Goal: Check status: Check status

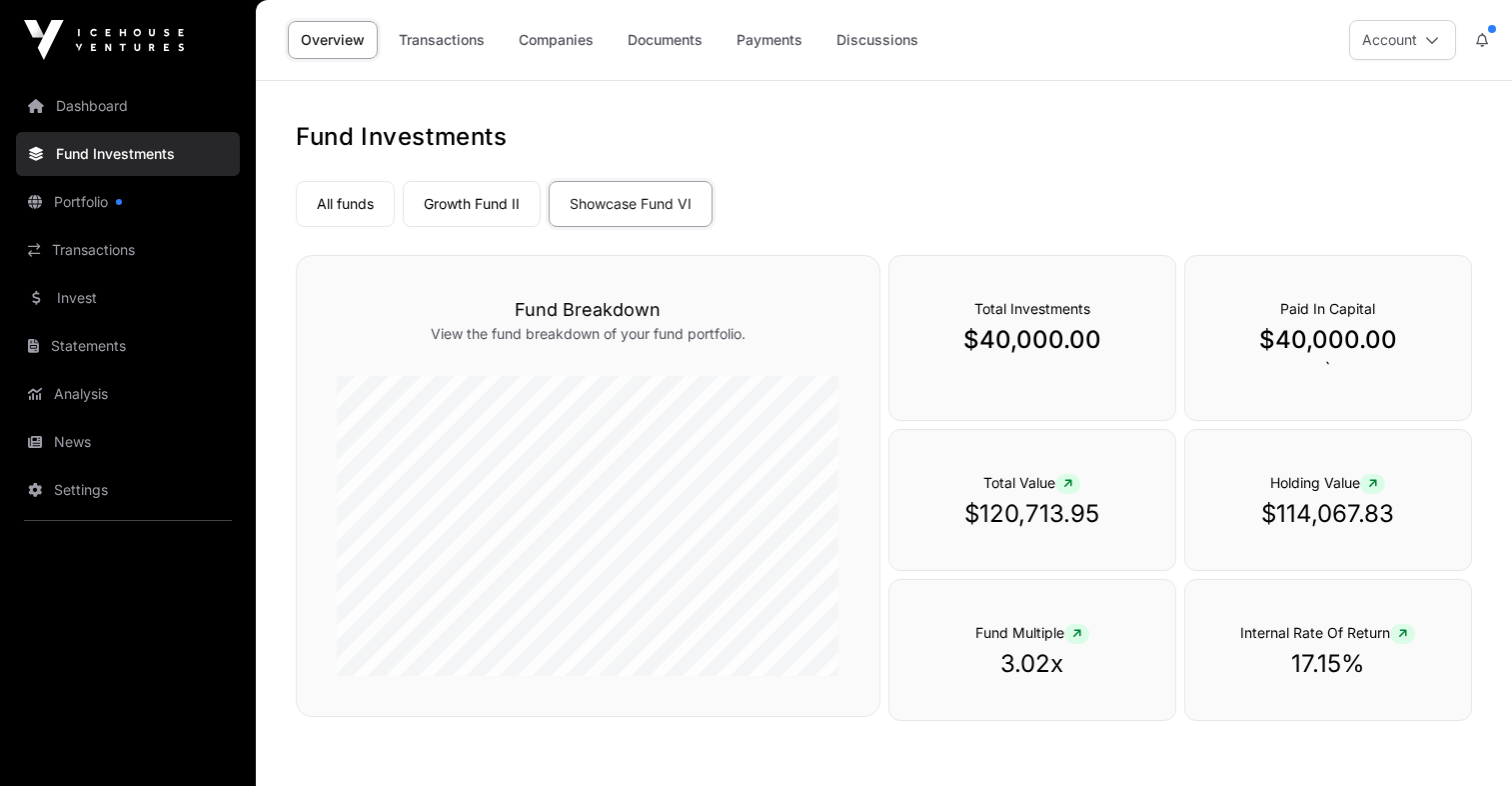
click at [499, 204] on link "Growth Fund II" at bounding box center [472, 204] width 138 height 46
click at [341, 211] on link "All funds" at bounding box center [345, 204] width 99 height 46
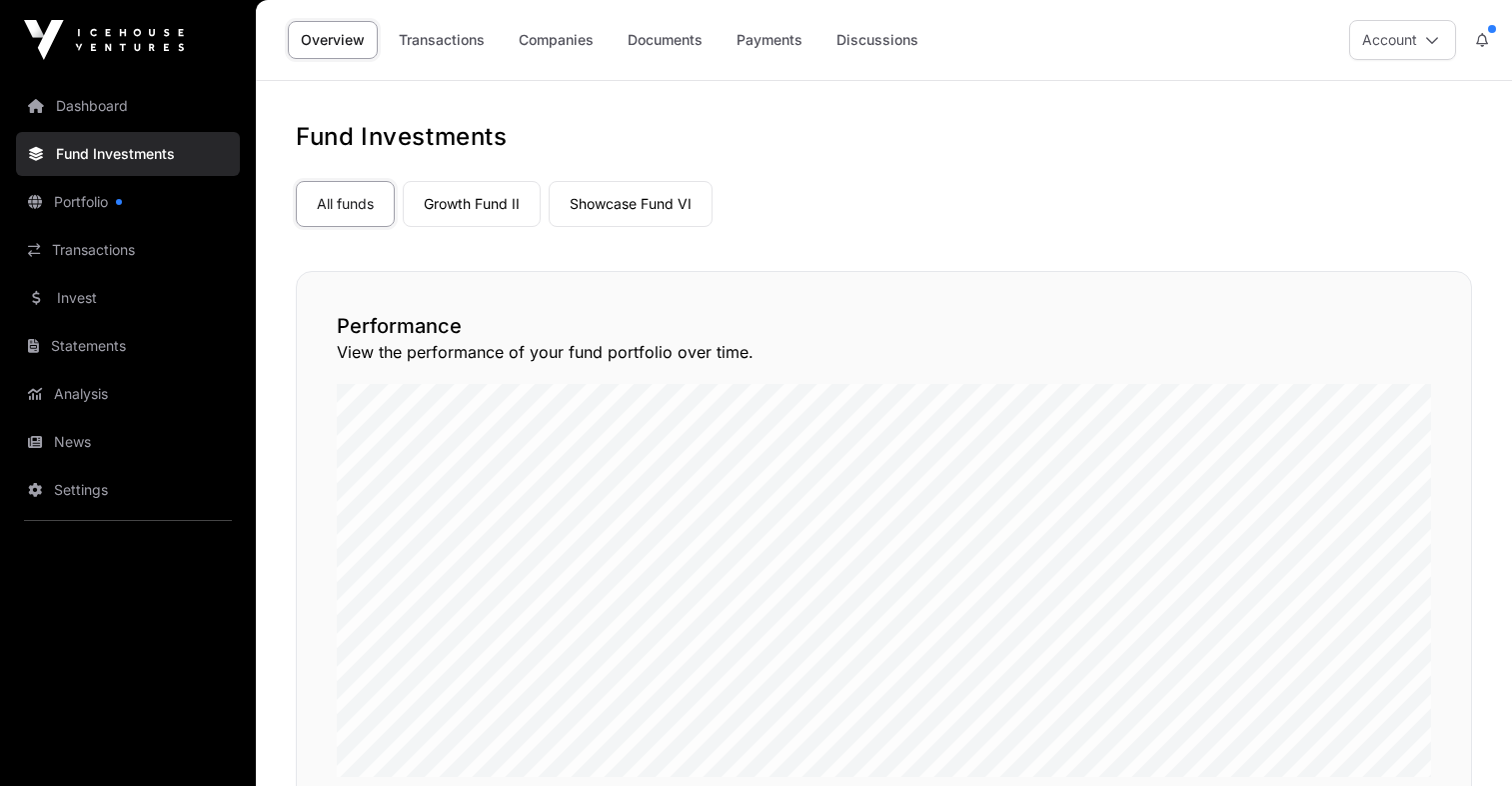
click at [531, 200] on link "Growth Fund II" at bounding box center [472, 204] width 138 height 46
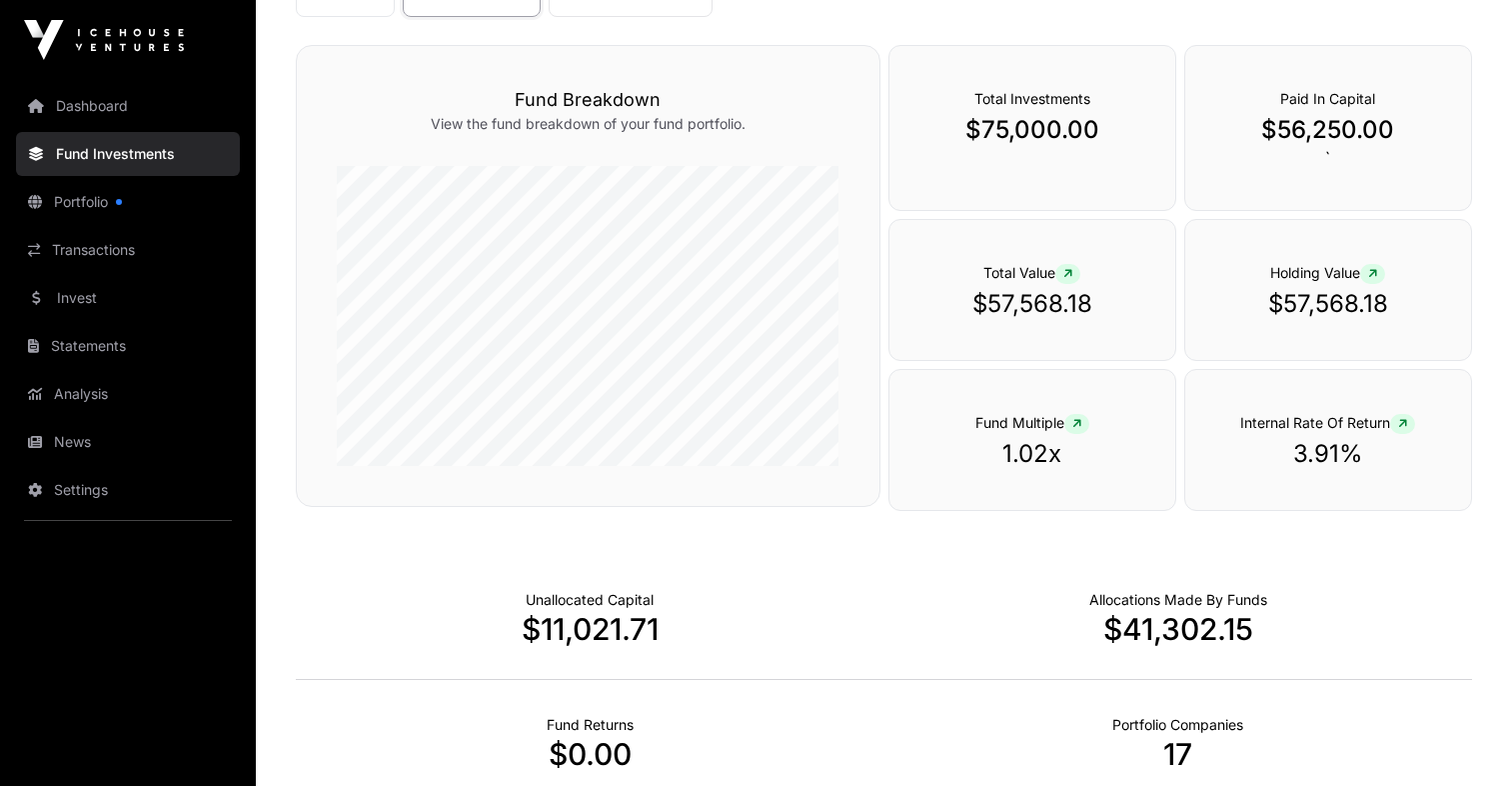
scroll to position [206, 0]
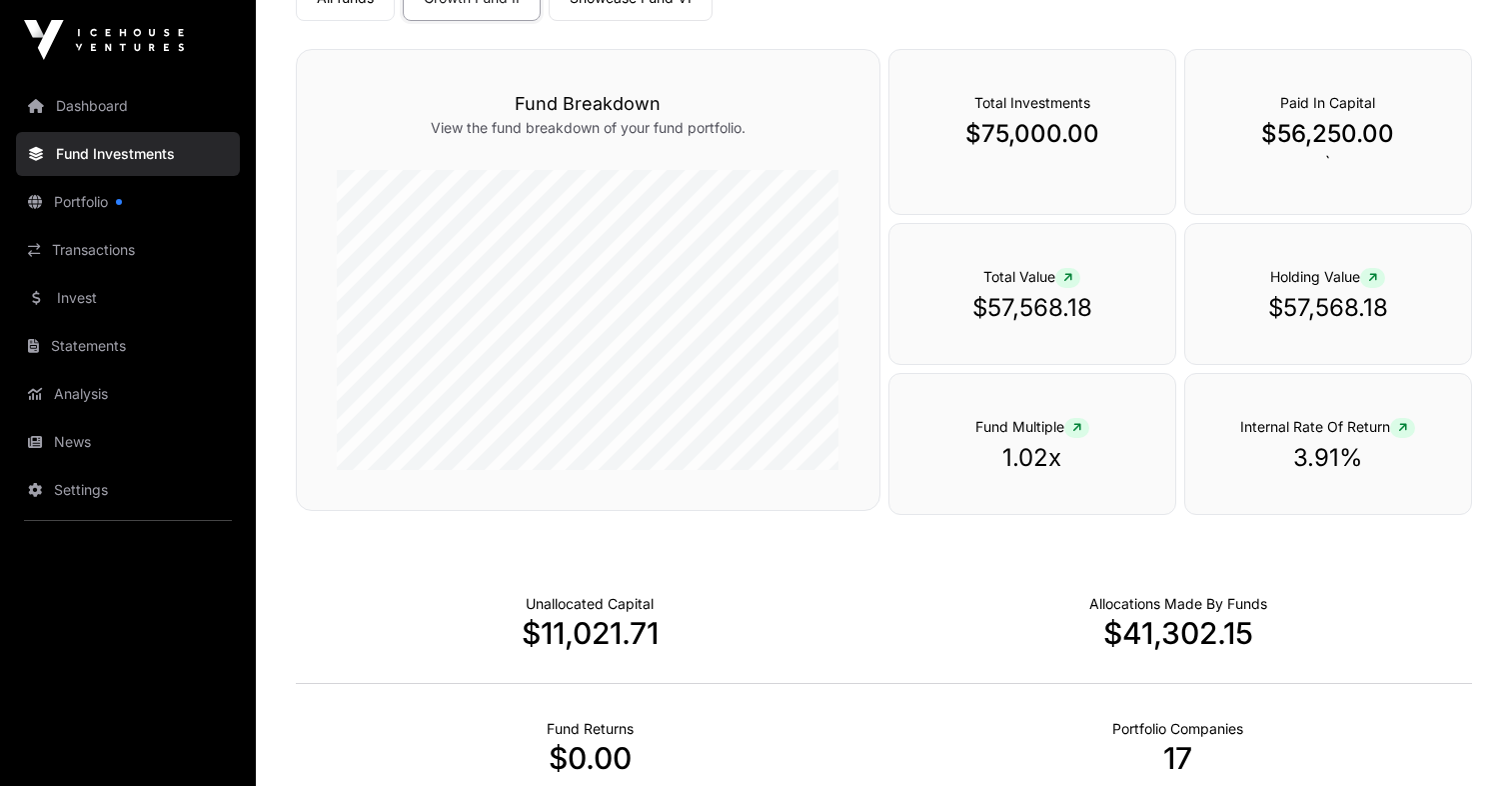
click at [1073, 276] on icon at bounding box center [1068, 278] width 9 height 12
click at [1069, 312] on p "$57,568.18" at bounding box center [1033, 308] width 206 height 32
click at [1343, 291] on div "Holding Value $57,568.18" at bounding box center [1329, 294] width 288 height 142
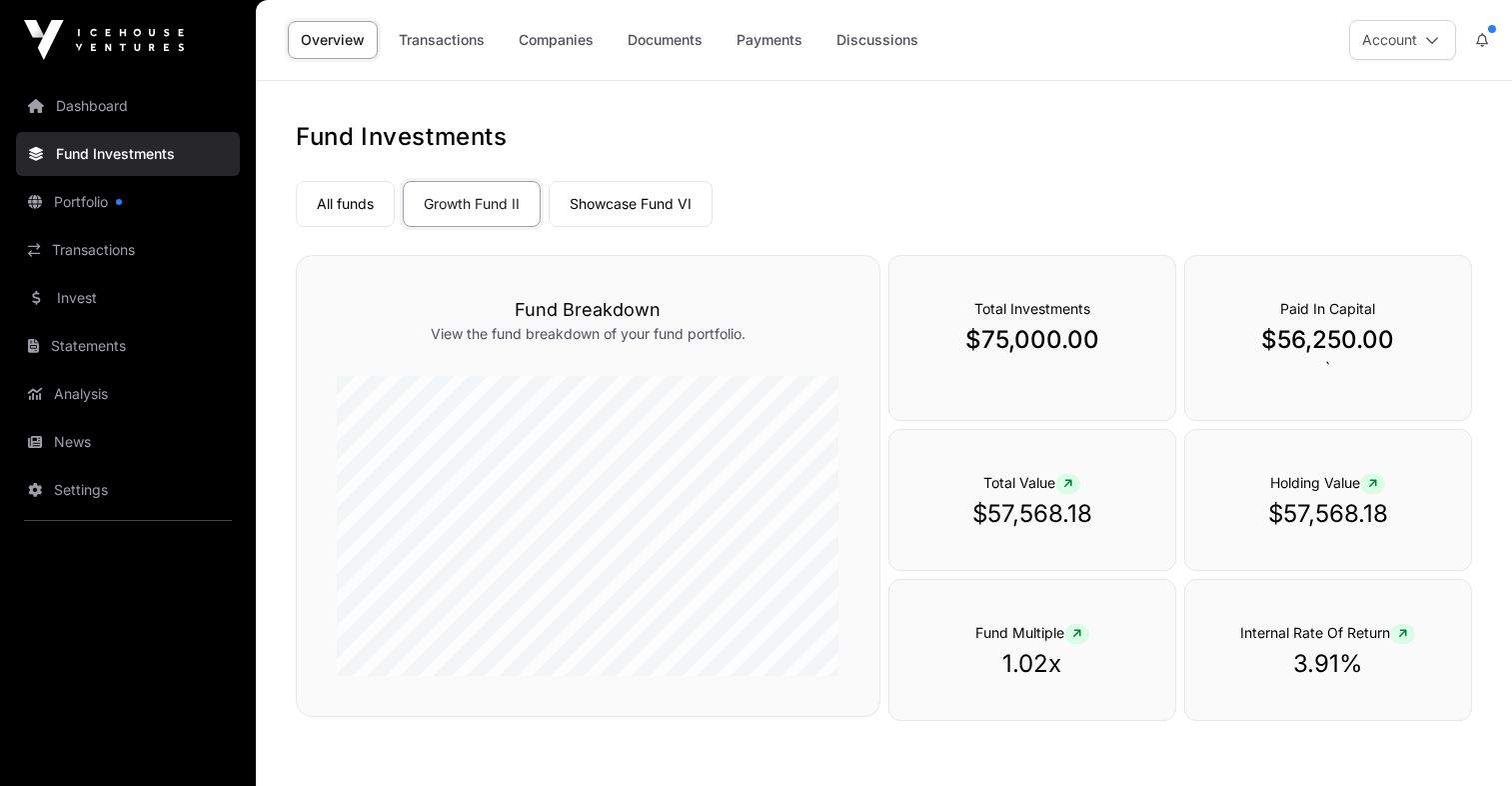
scroll to position [0, 0]
click at [447, 35] on link "Transactions" at bounding box center [442, 40] width 112 height 38
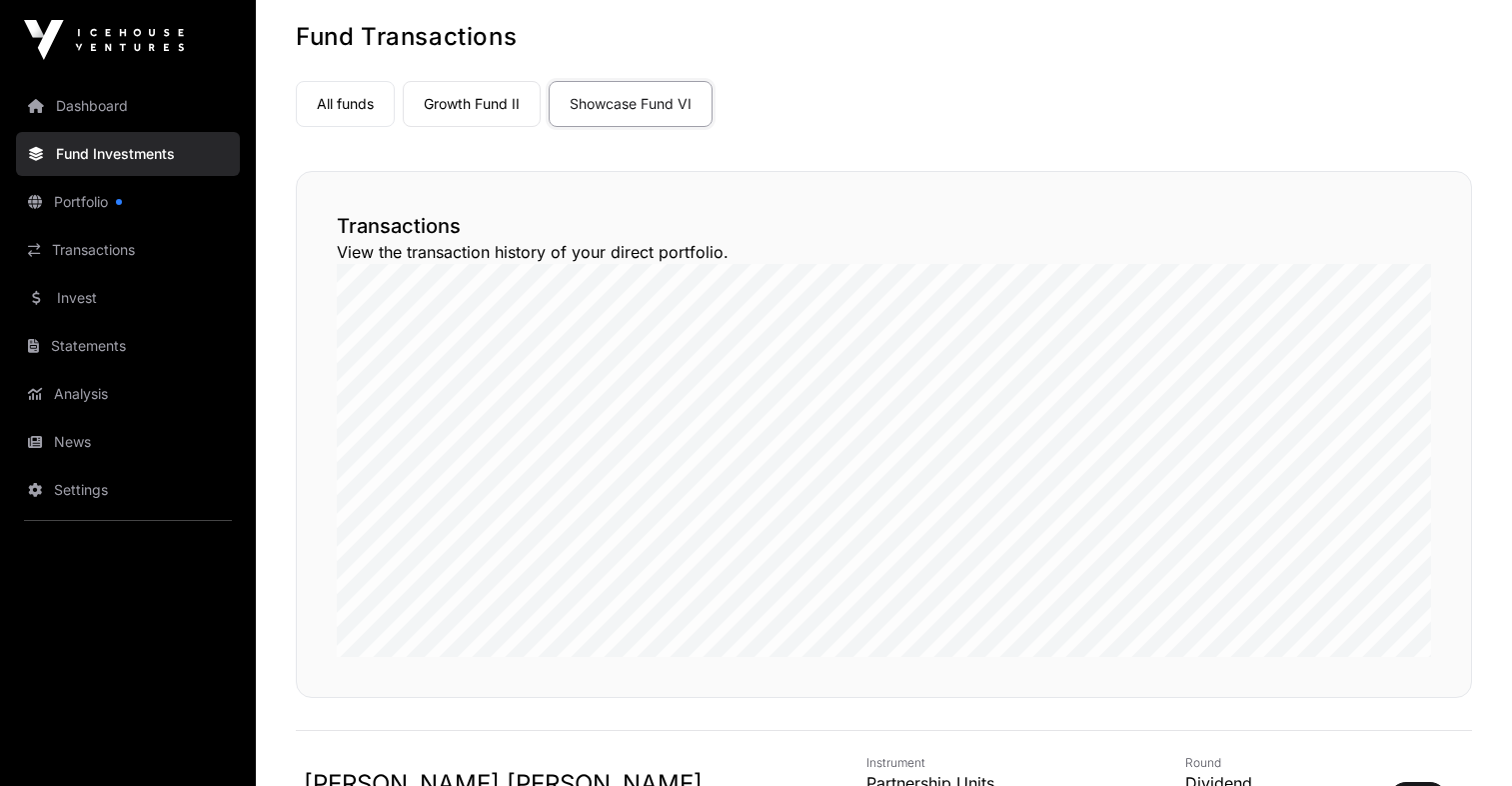
scroll to position [95, 0]
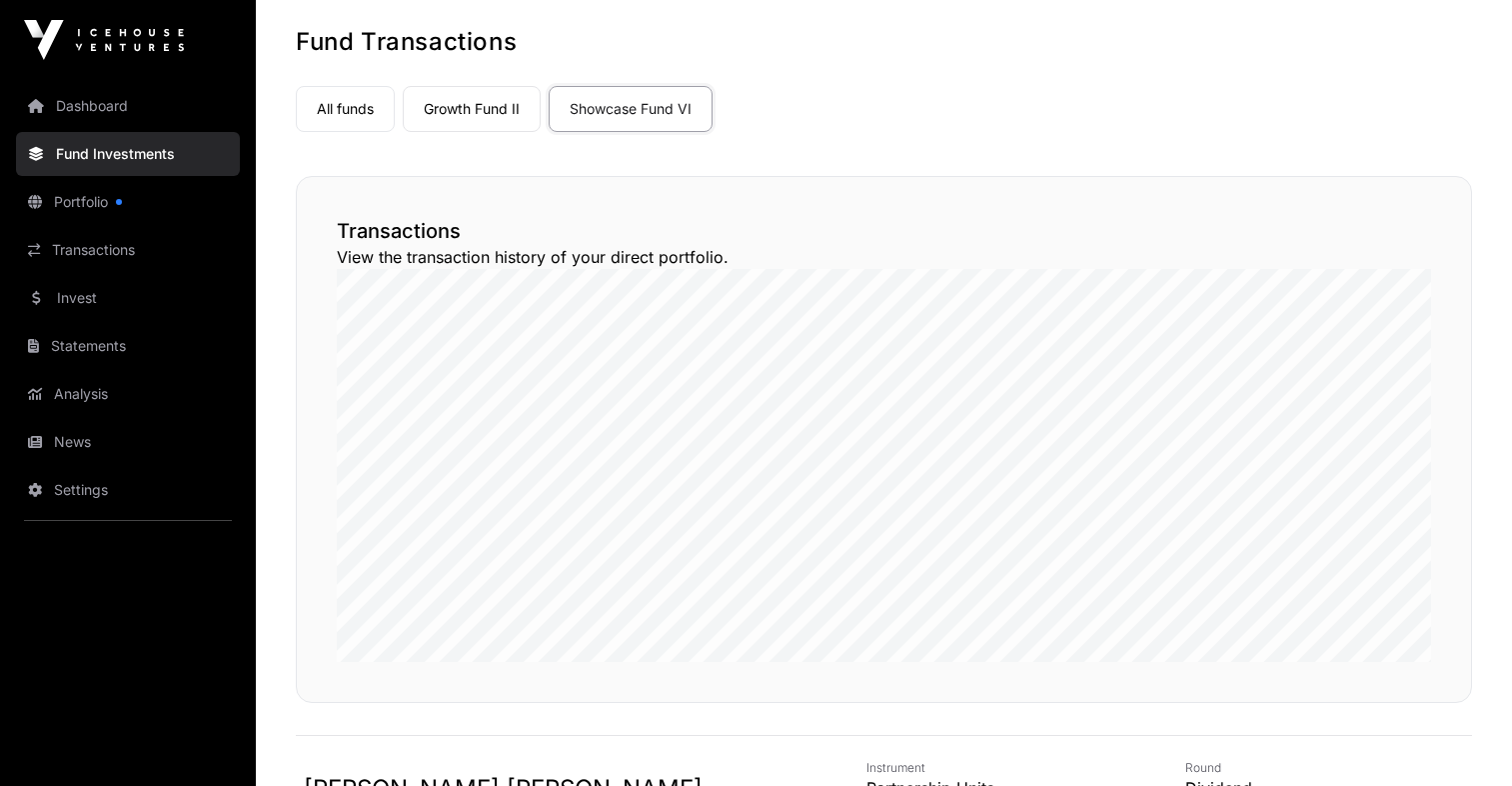
click at [510, 109] on link "Growth Fund II" at bounding box center [472, 109] width 138 height 46
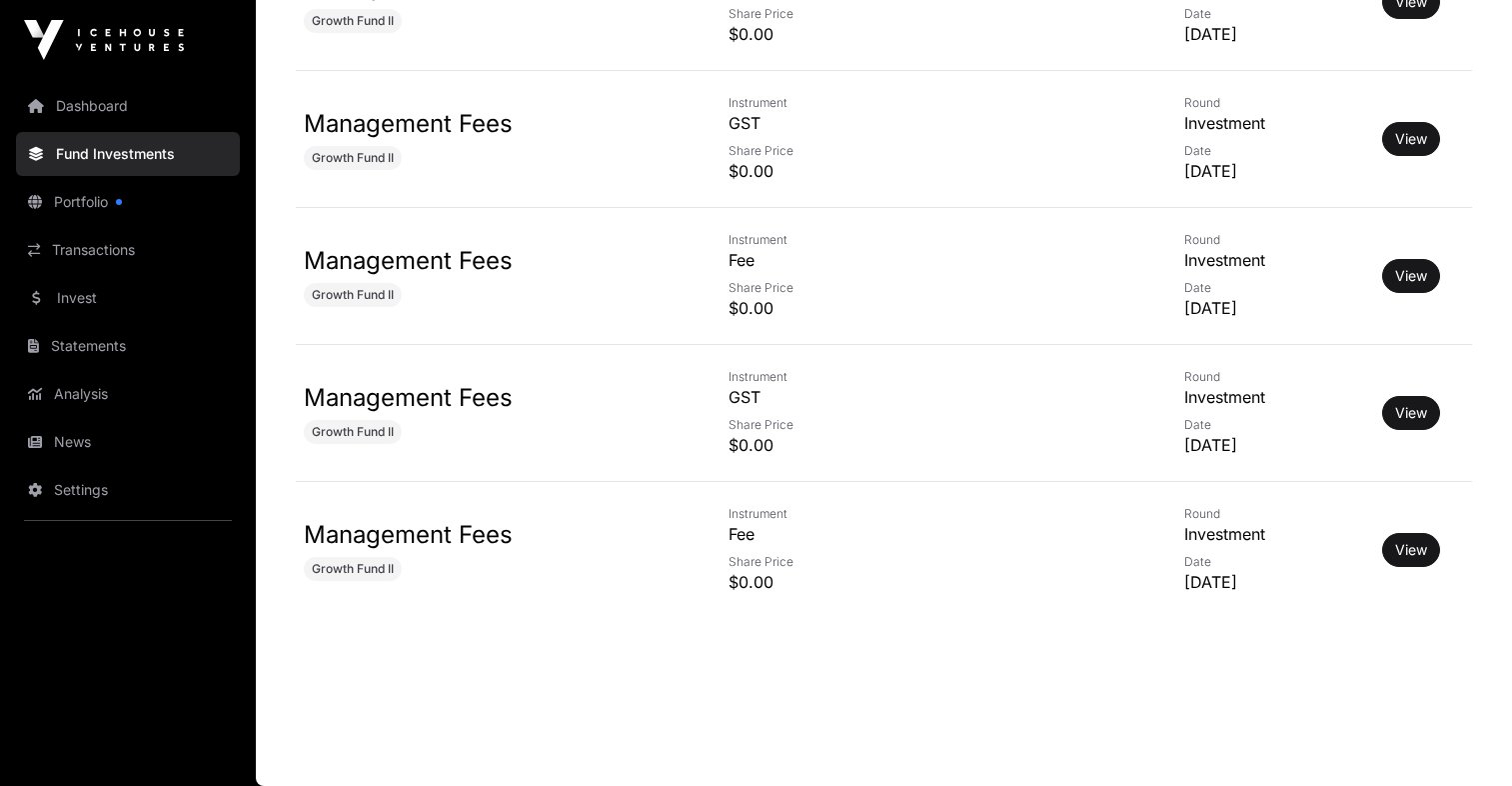
scroll to position [8566, 0]
click at [1411, 543] on link "View" at bounding box center [1411, 550] width 32 height 20
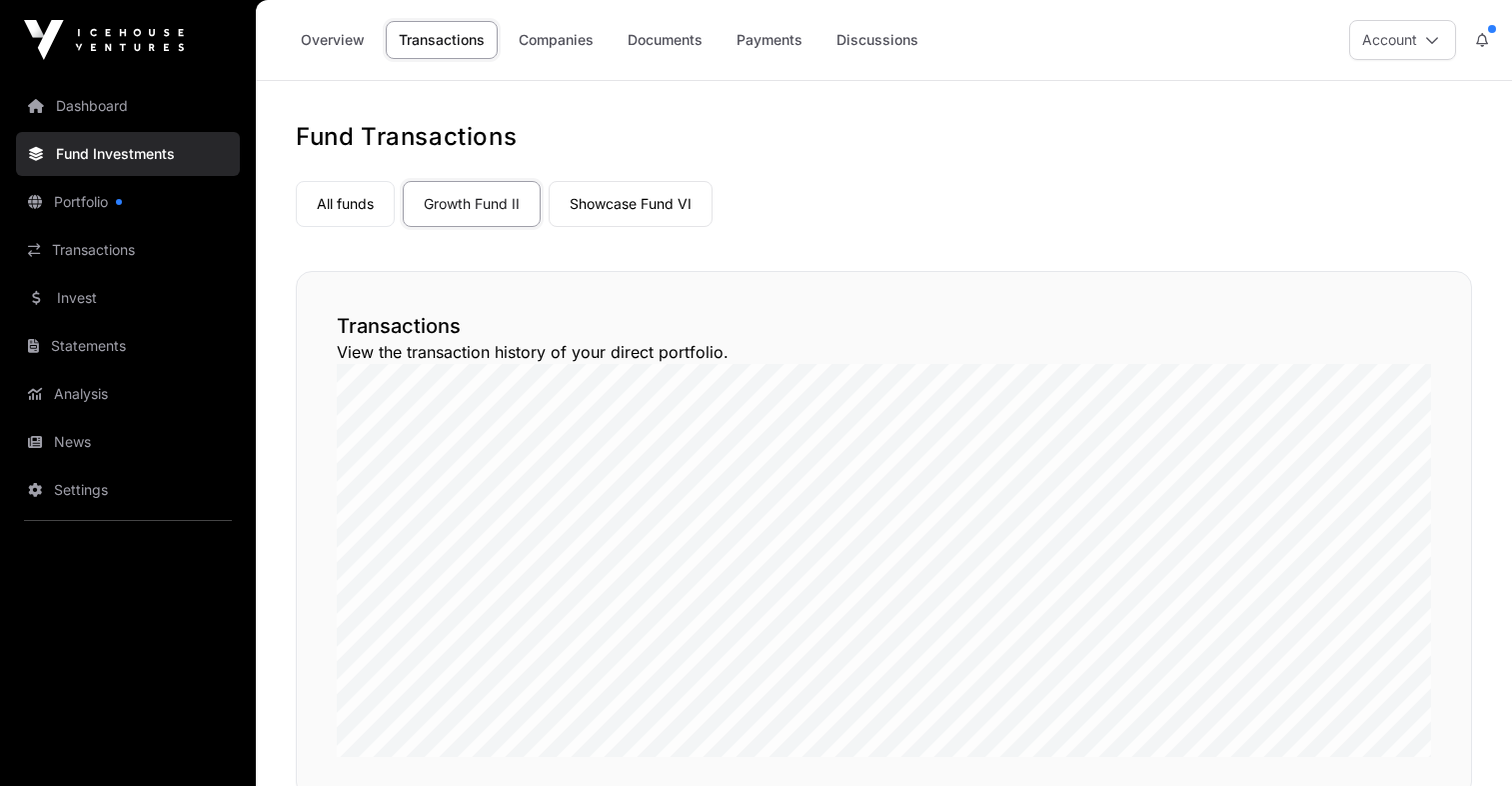
scroll to position [8566, 0]
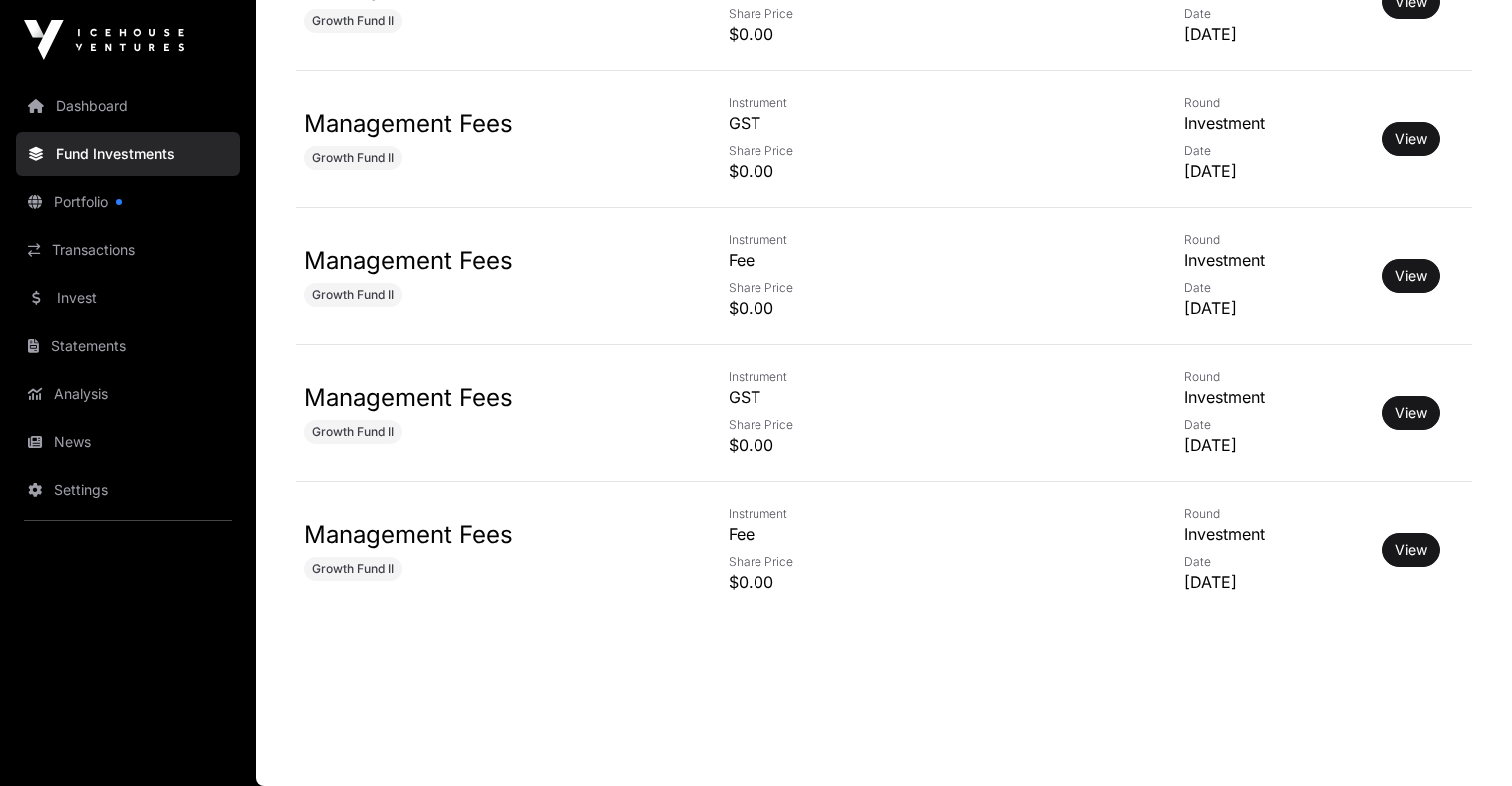
click at [1414, 410] on link "View" at bounding box center [1411, 413] width 32 height 20
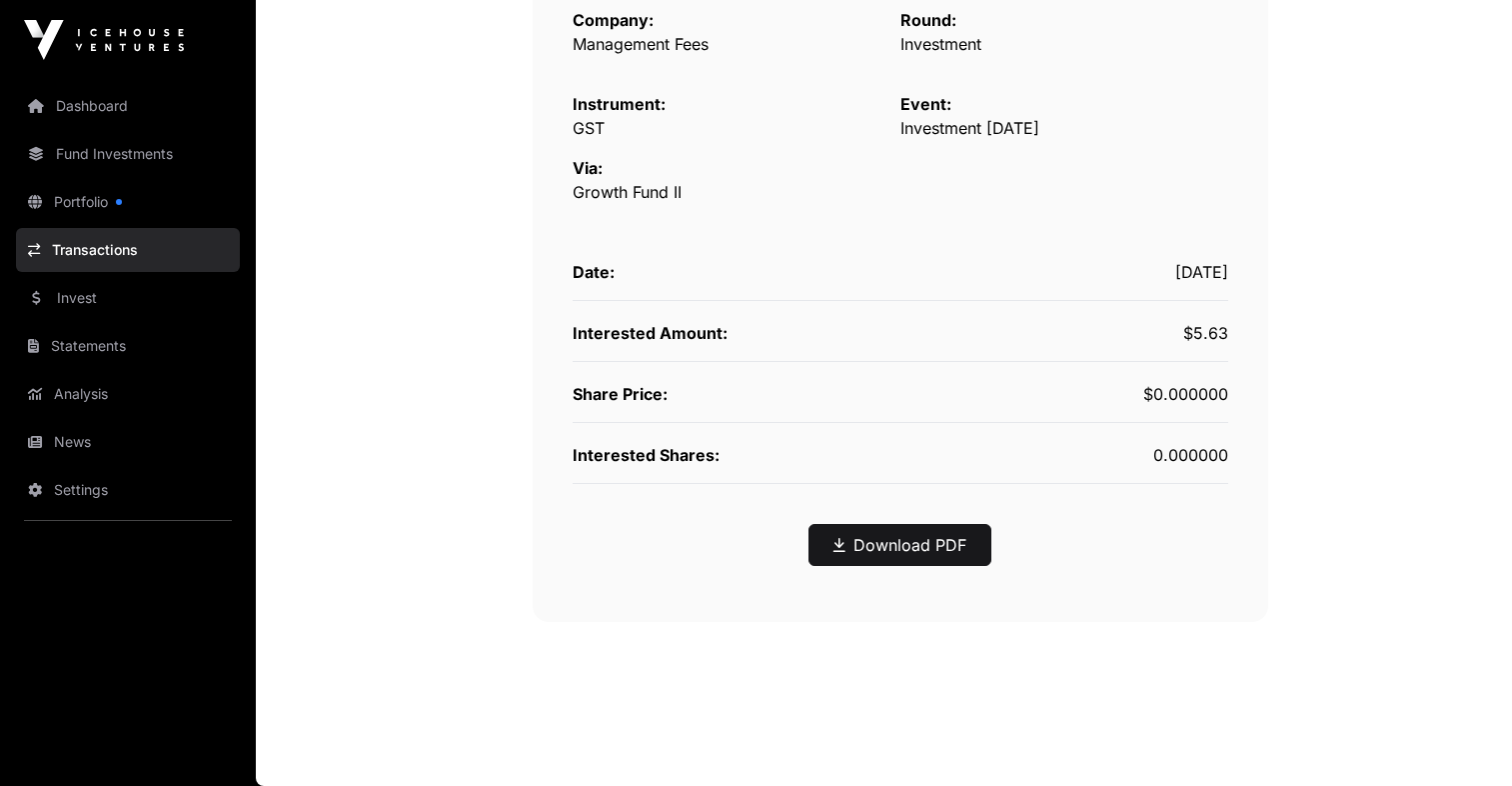
scroll to position [421, 0]
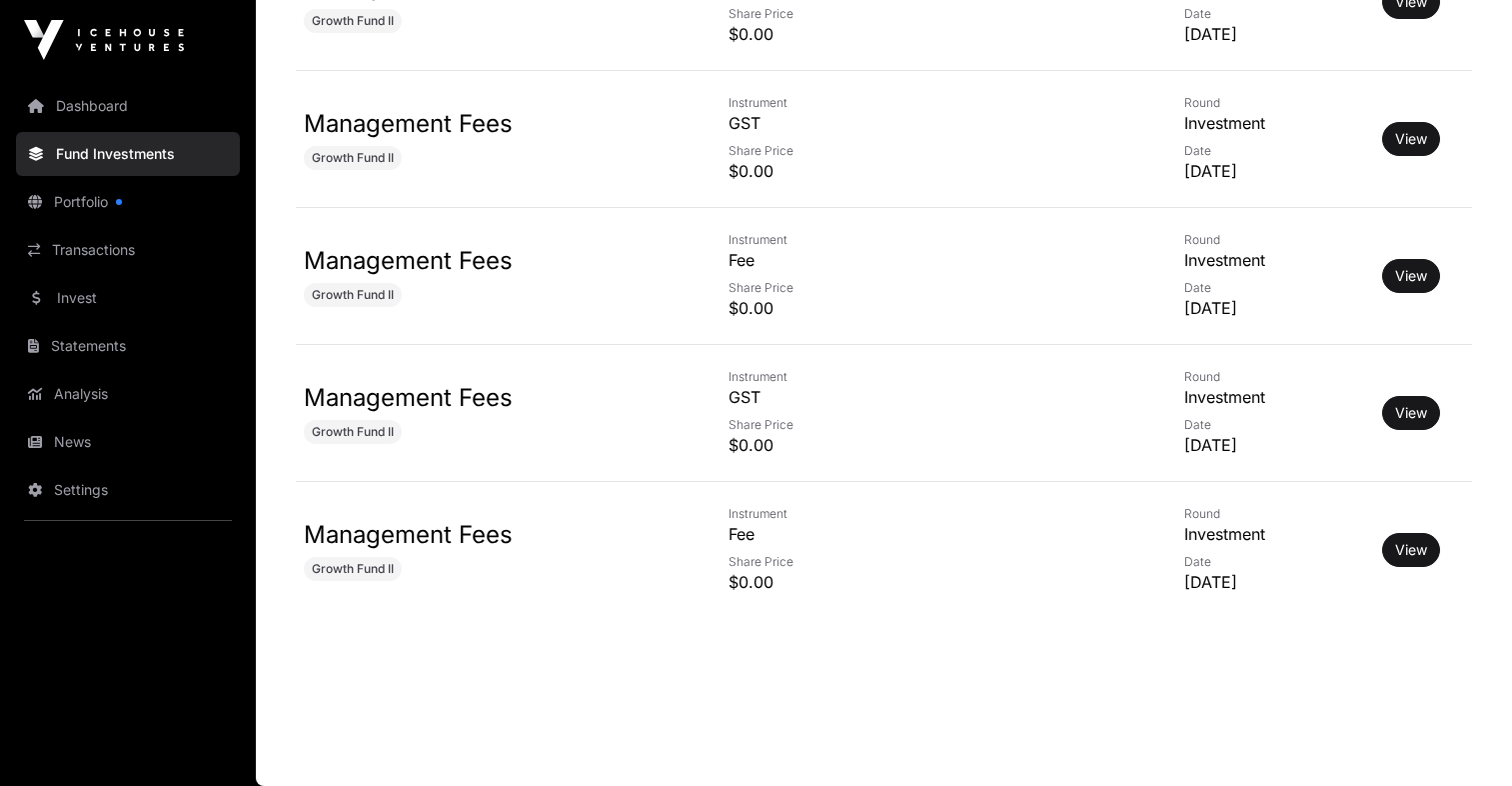
scroll to position [8566, 0]
click at [1408, 546] on link "View" at bounding box center [1411, 550] width 32 height 20
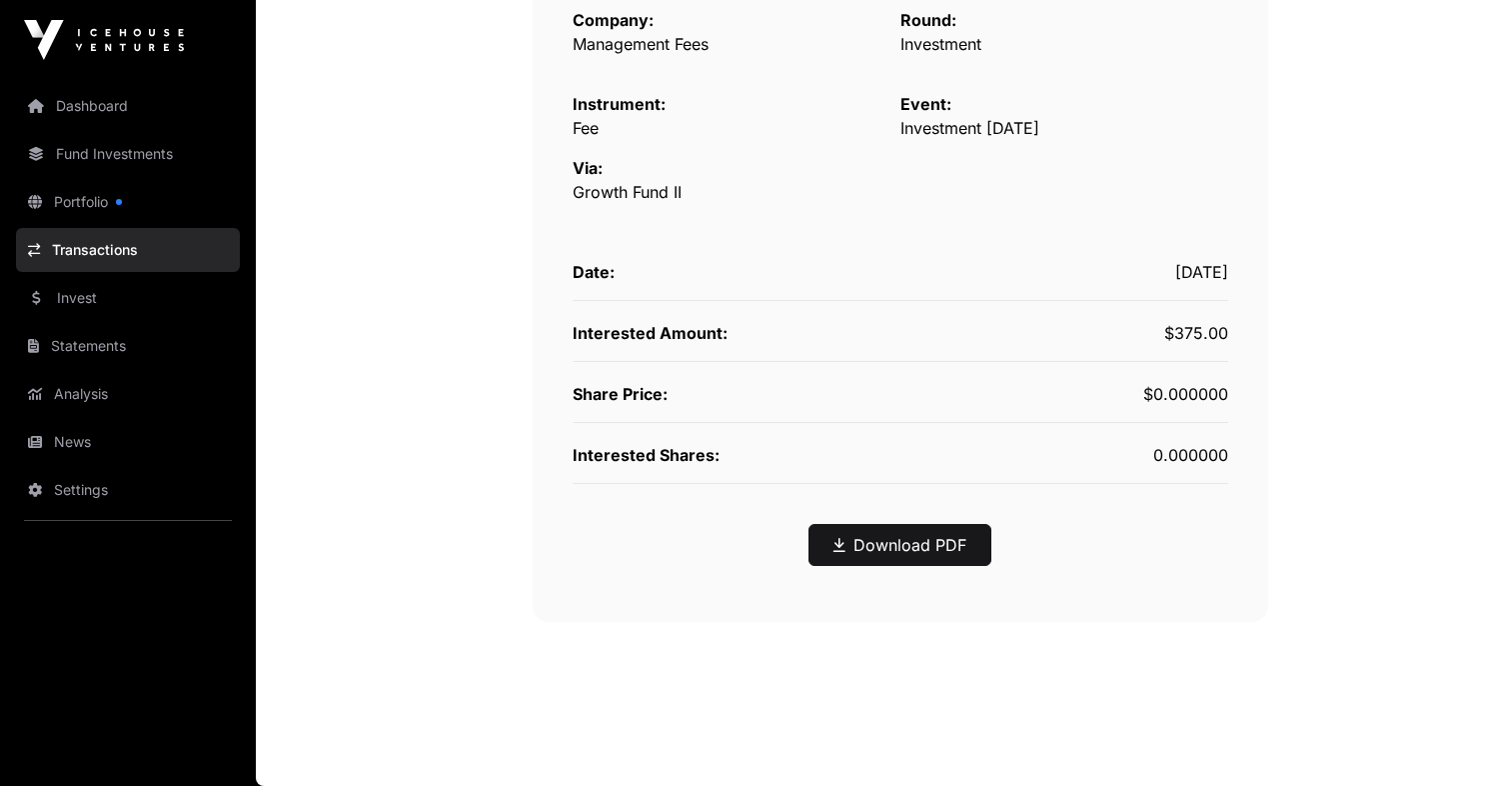
scroll to position [421, 0]
click at [916, 546] on link "Download PDF" at bounding box center [900, 545] width 133 height 24
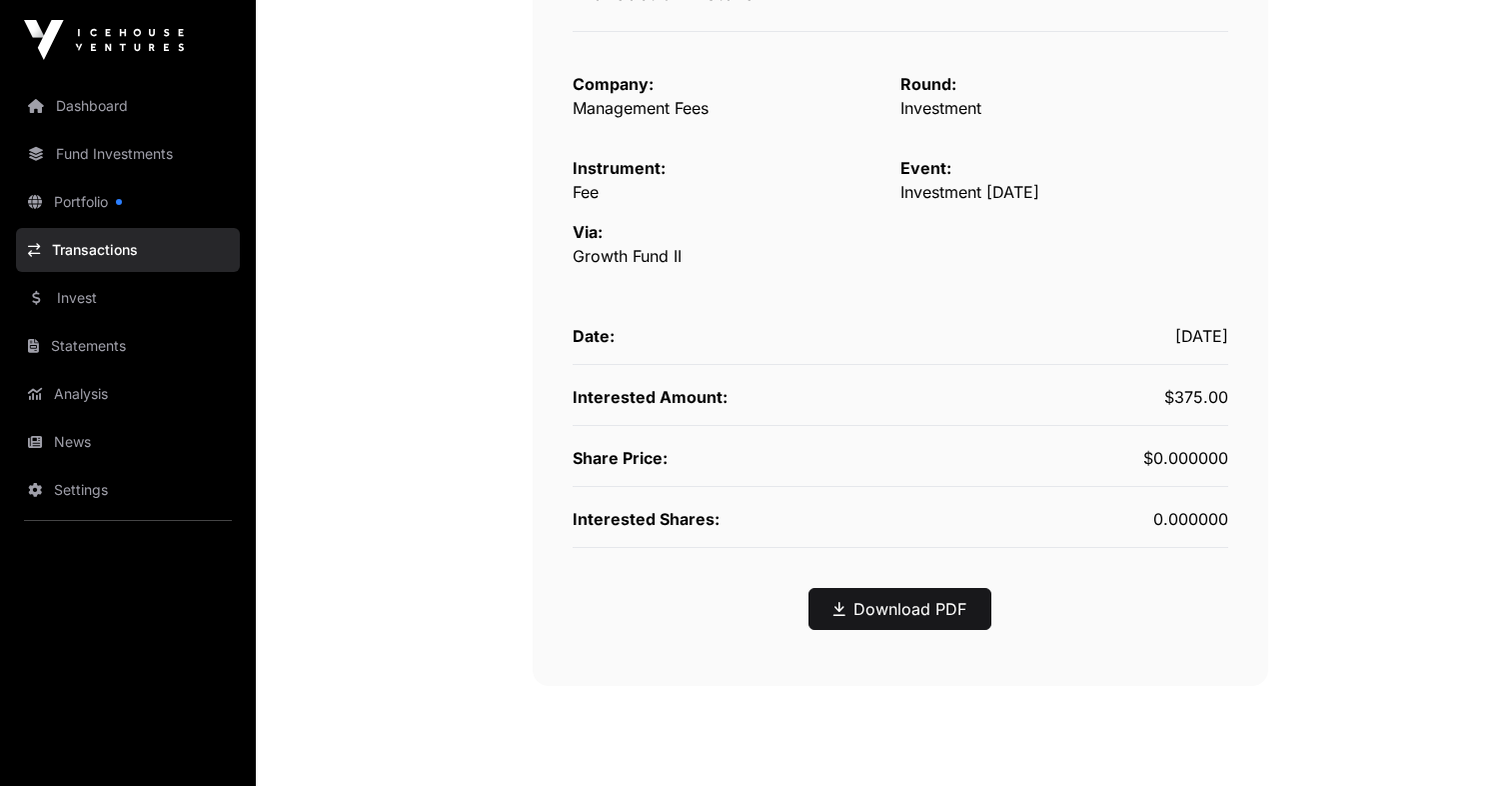
scroll to position [344, 0]
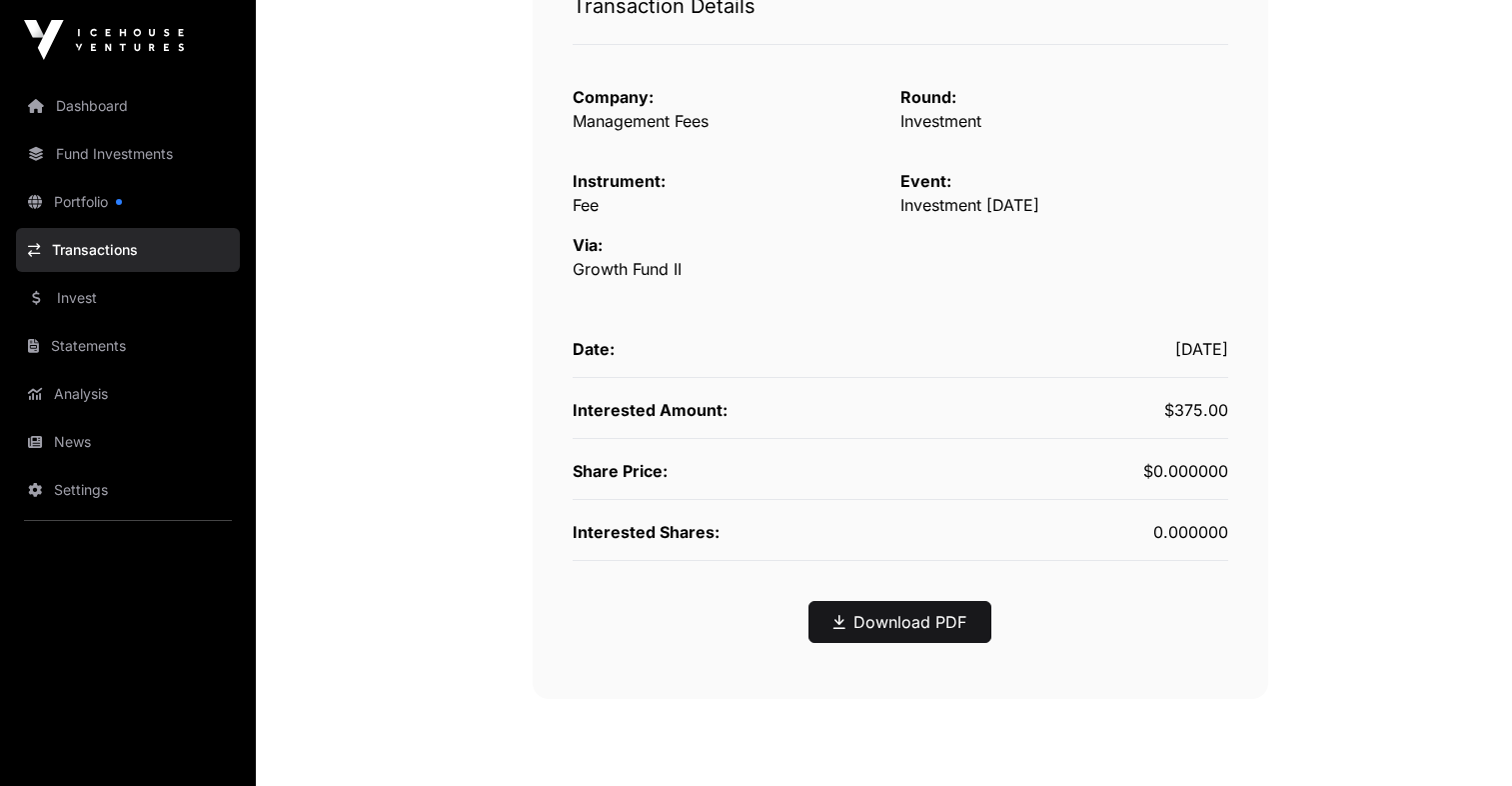
click at [899, 622] on link "Download PDF" at bounding box center [900, 622] width 133 height 24
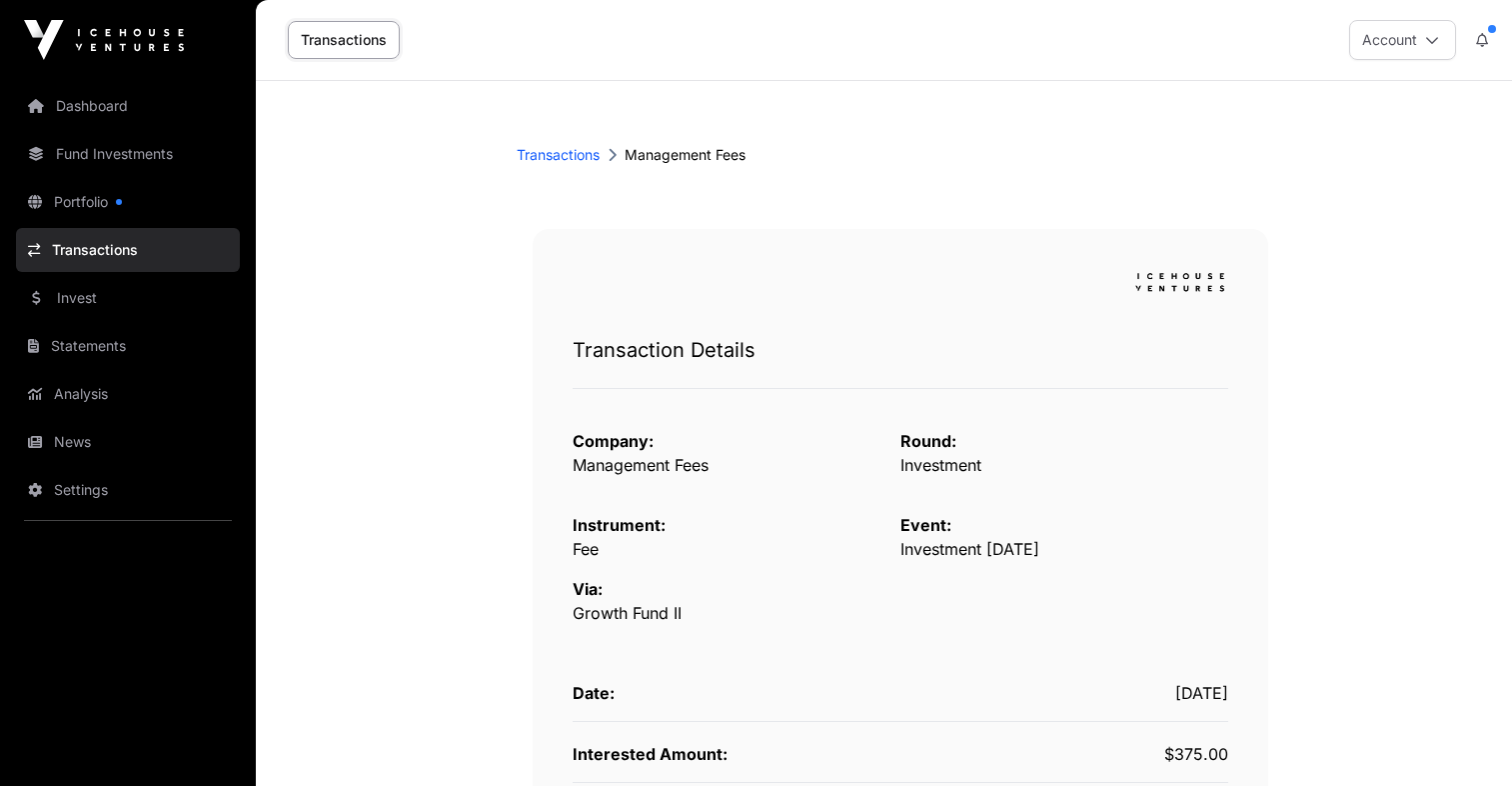
scroll to position [0, 0]
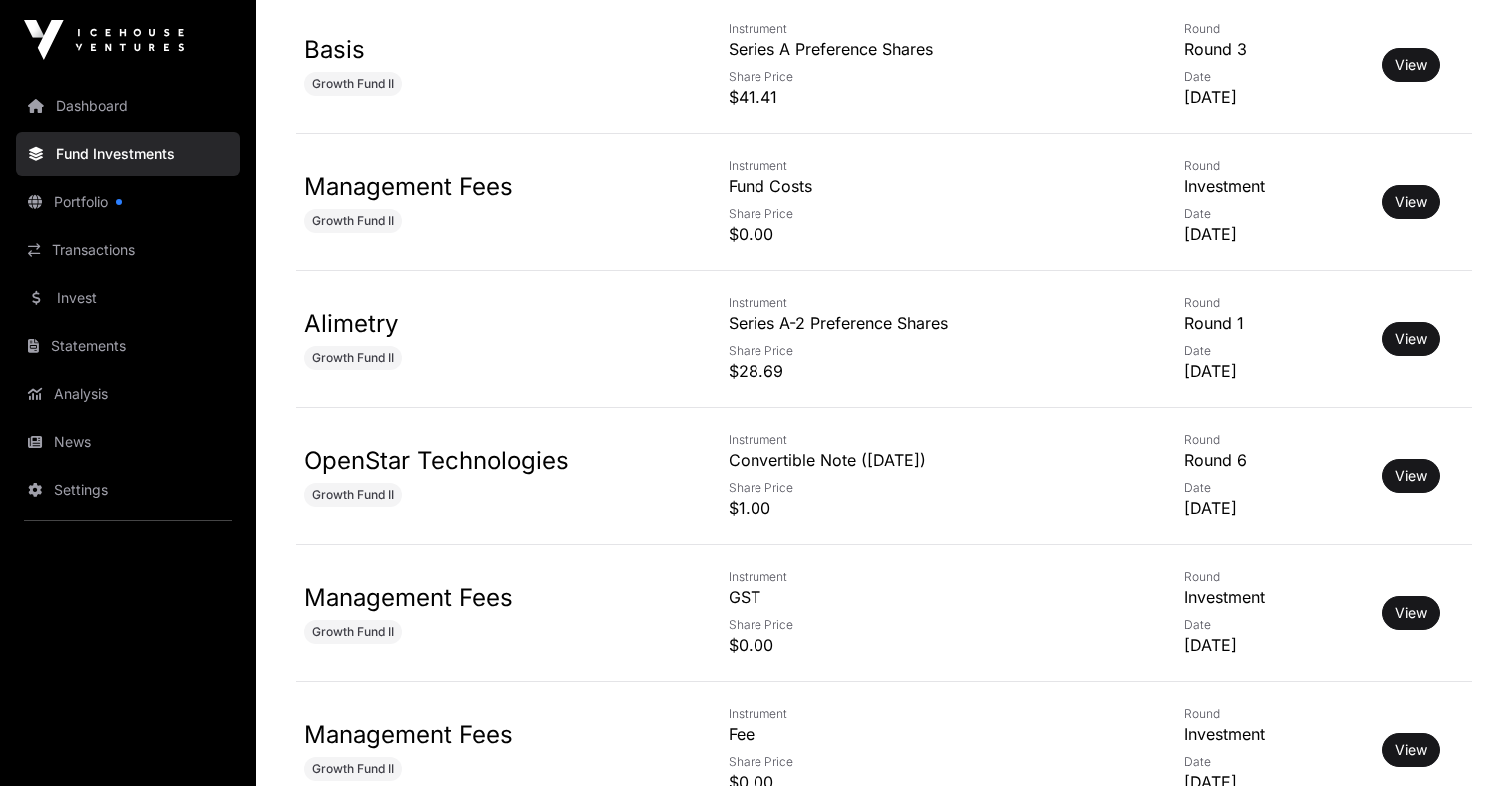
scroll to position [7724, 0]
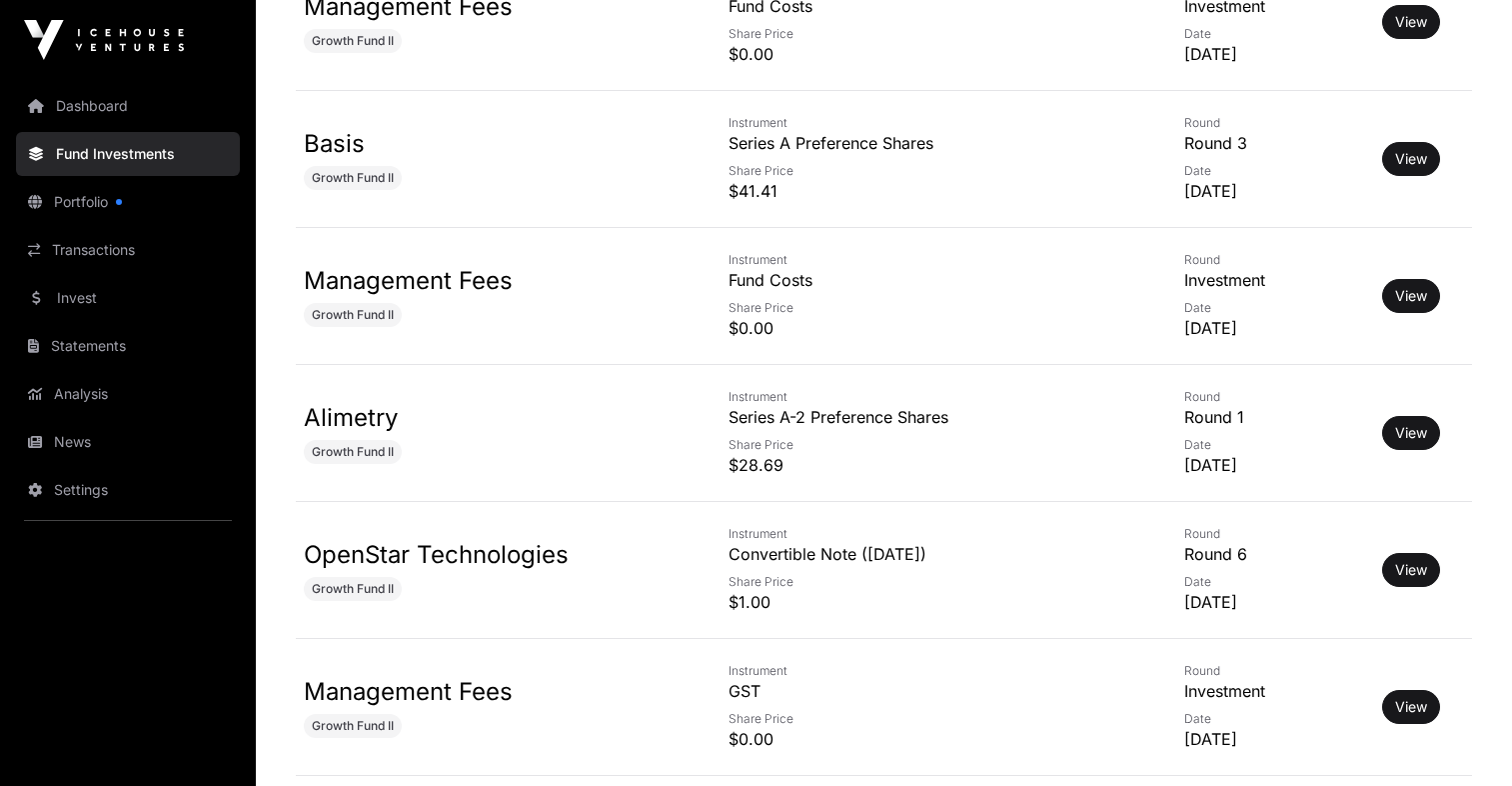
click at [389, 557] on link "OpenStar Technologies" at bounding box center [436, 554] width 265 height 29
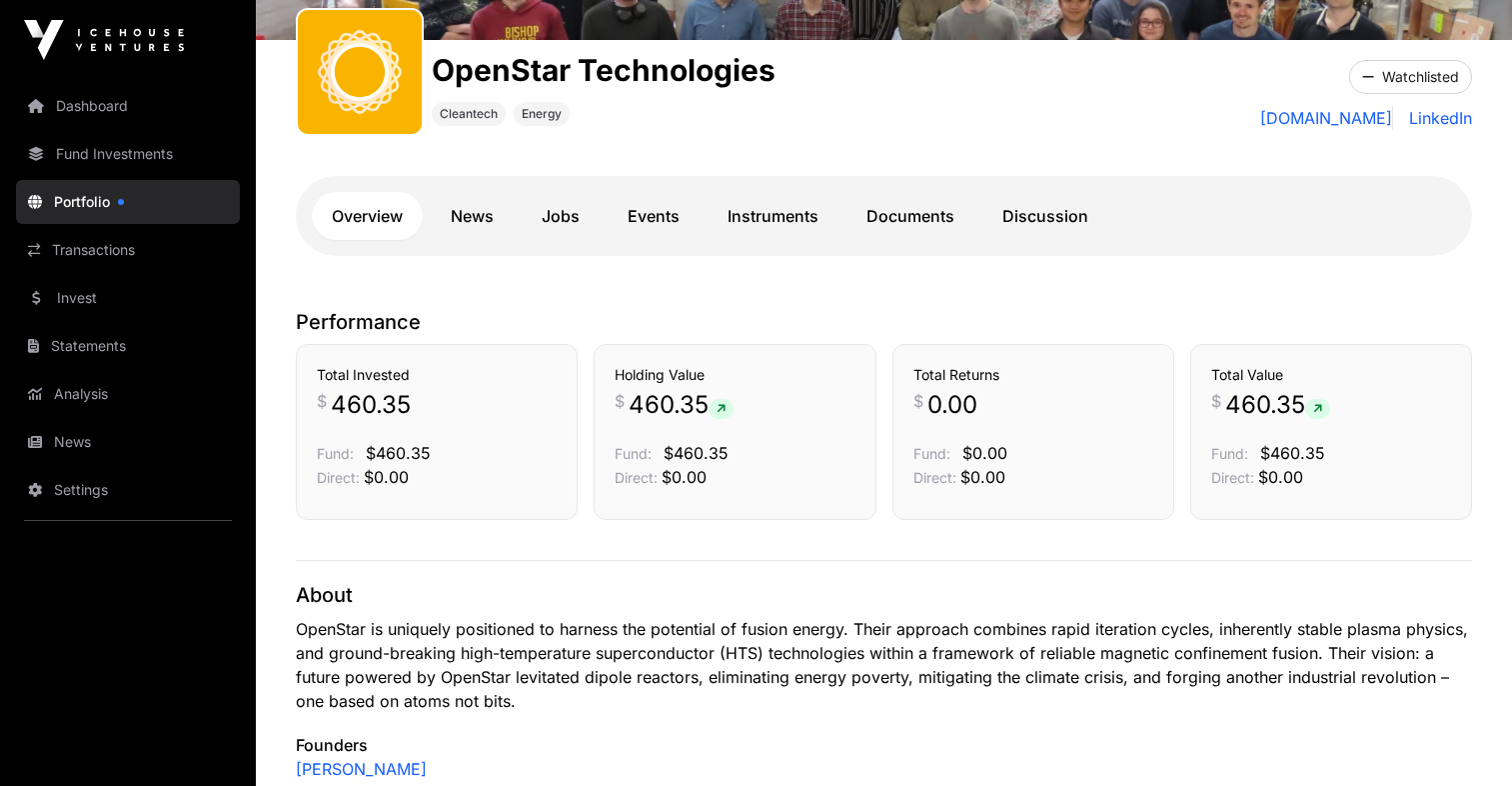
scroll to position [290, 0]
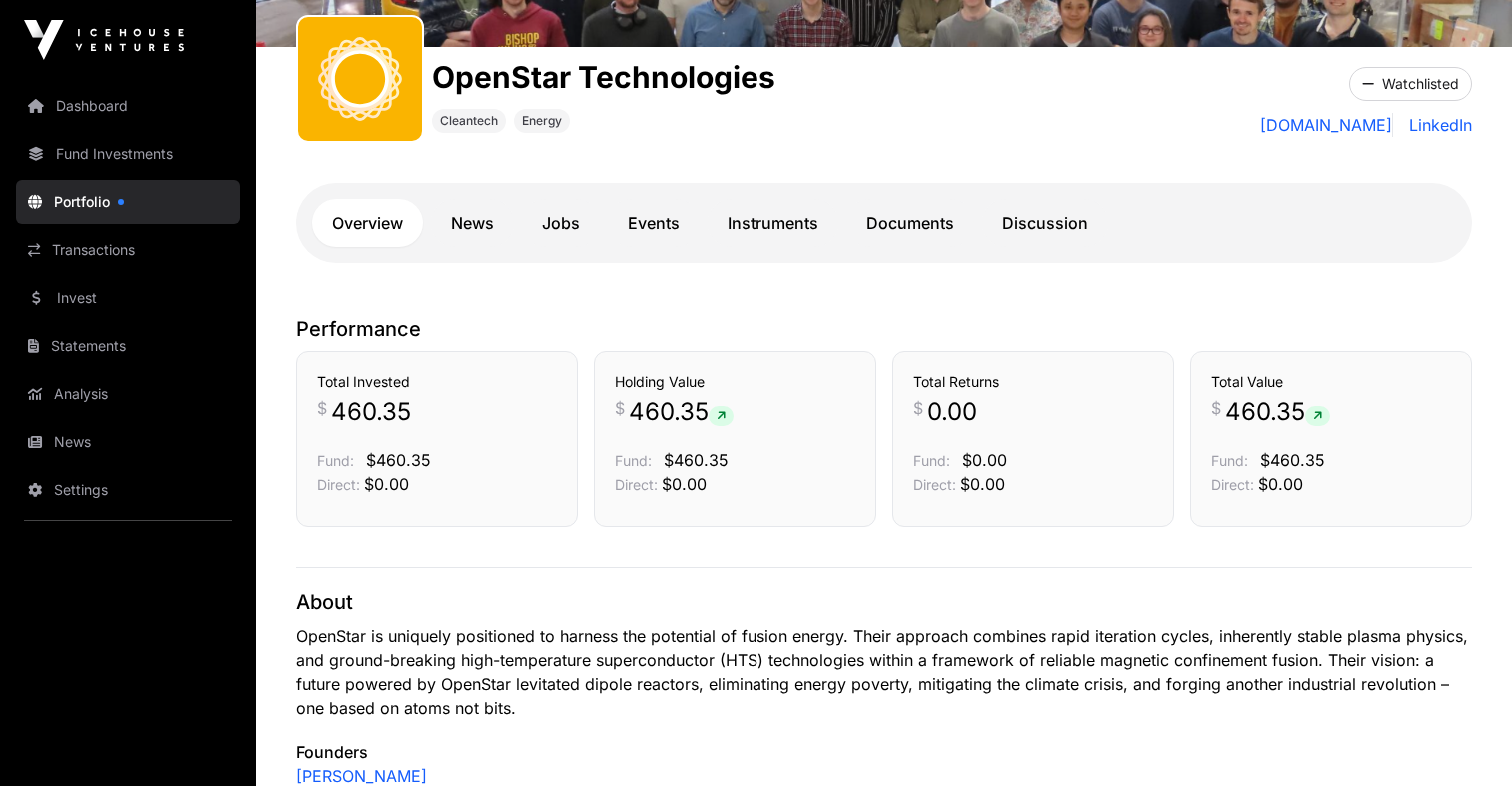
scroll to position [7724, 0]
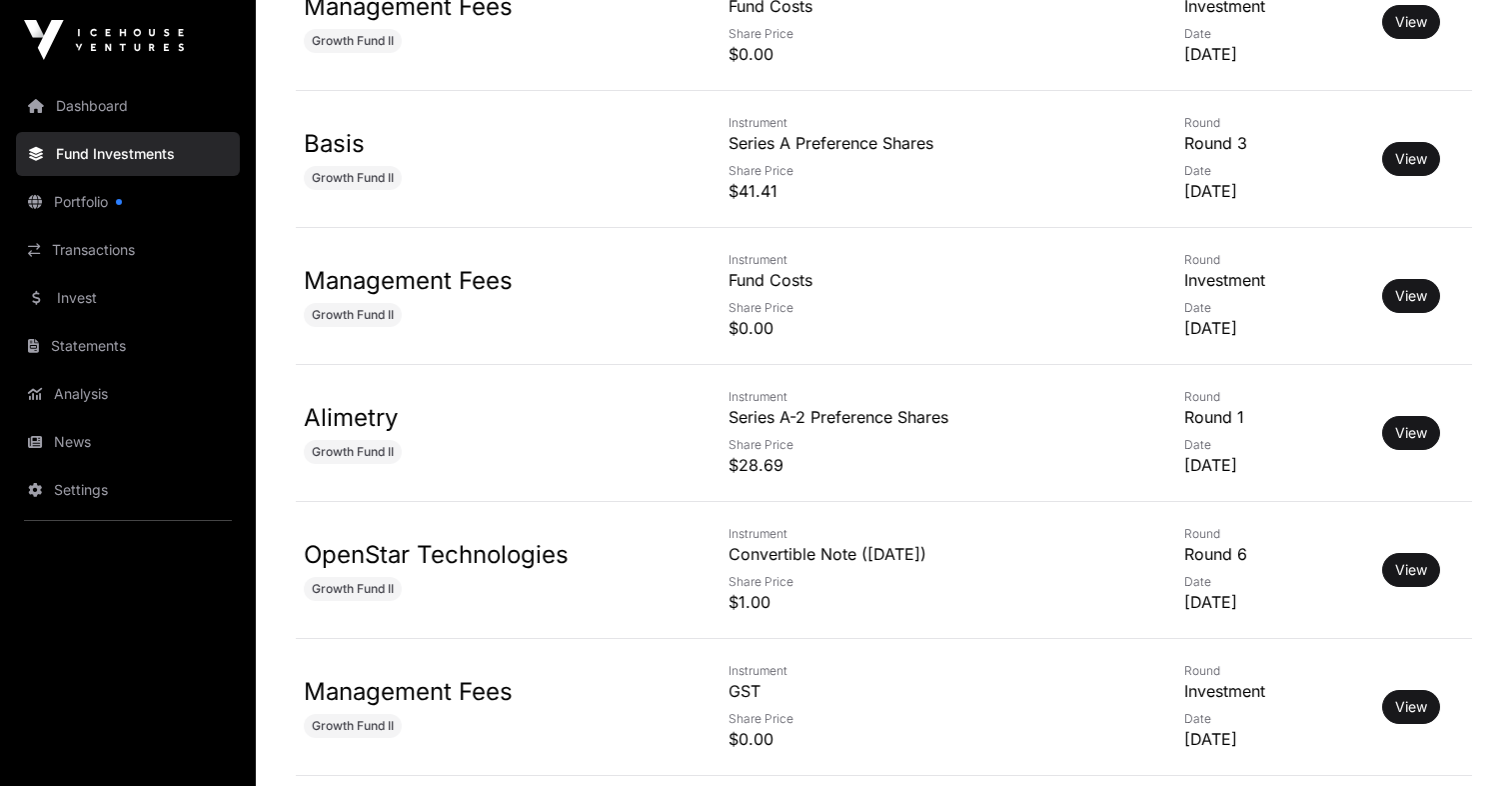
click at [346, 449] on span "Growth Fund II" at bounding box center [353, 452] width 82 height 16
click at [1422, 435] on link "View" at bounding box center [1411, 433] width 32 height 20
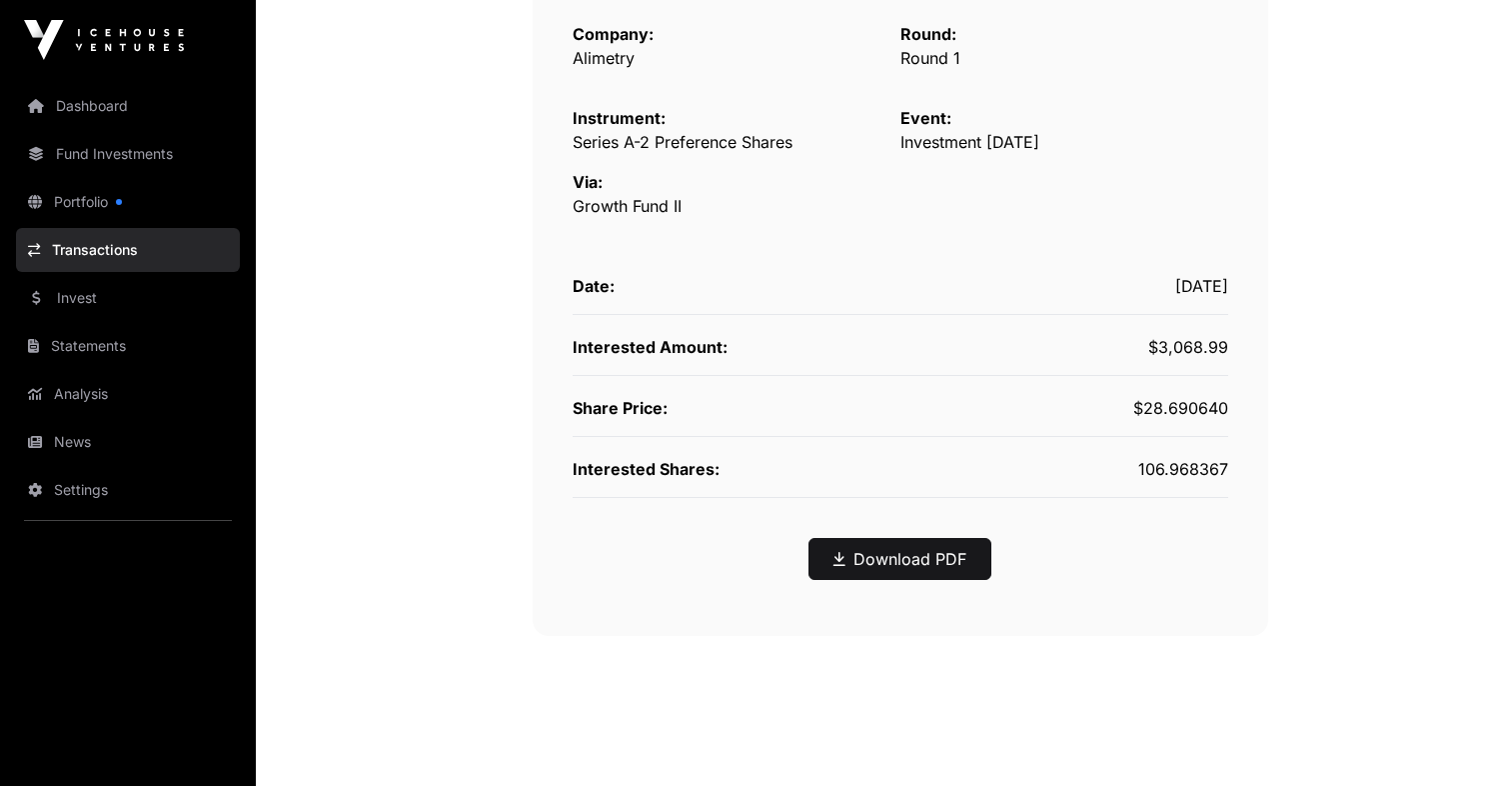
scroll to position [400, 0]
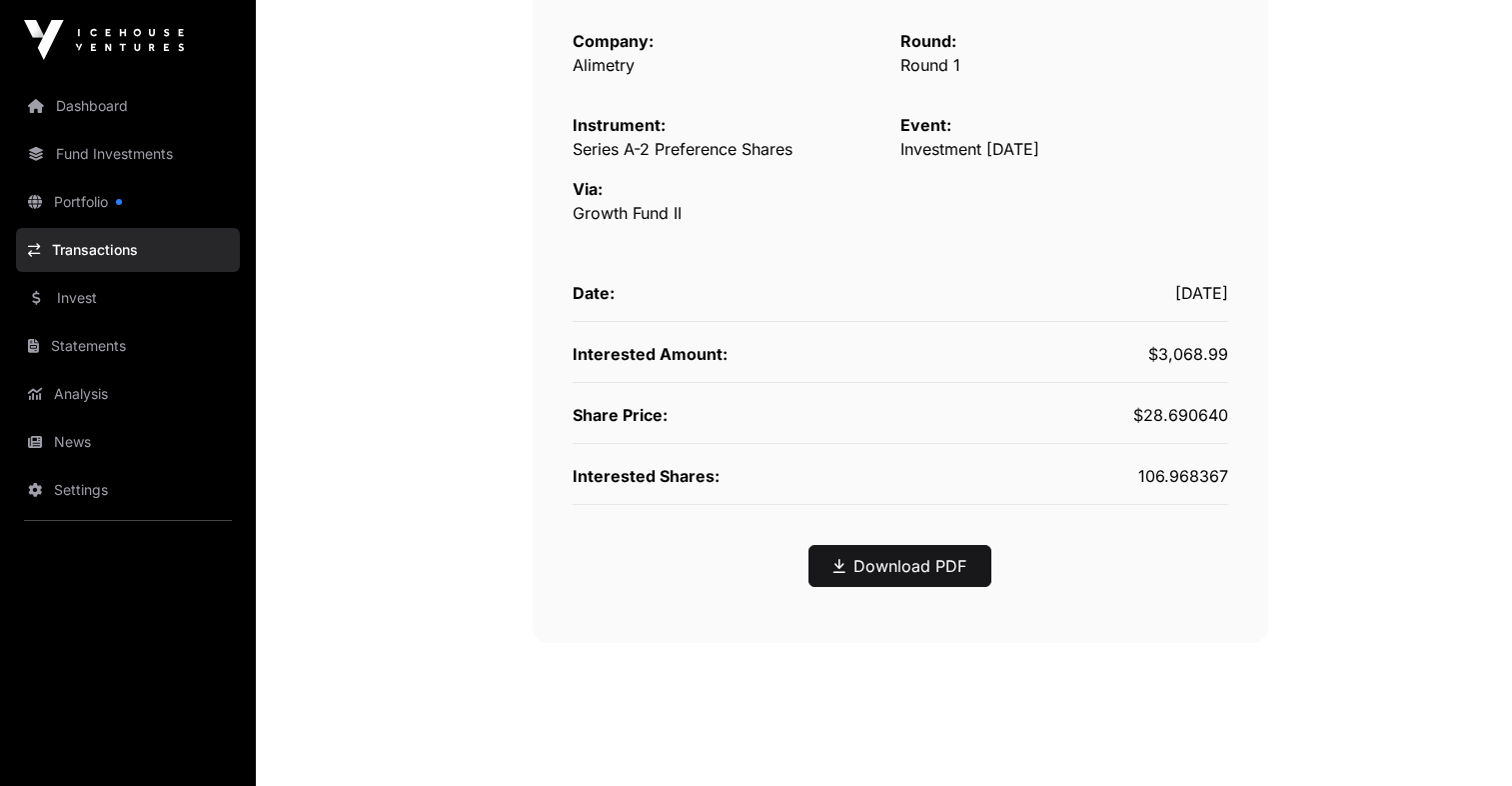
click at [901, 565] on link "Download PDF" at bounding box center [900, 566] width 133 height 24
